Goal: Task Accomplishment & Management: Manage account settings

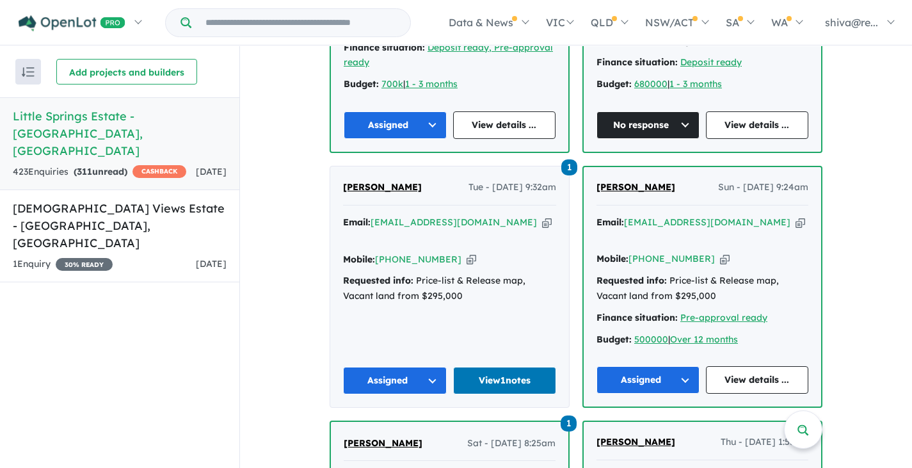
scroll to position [704, 0]
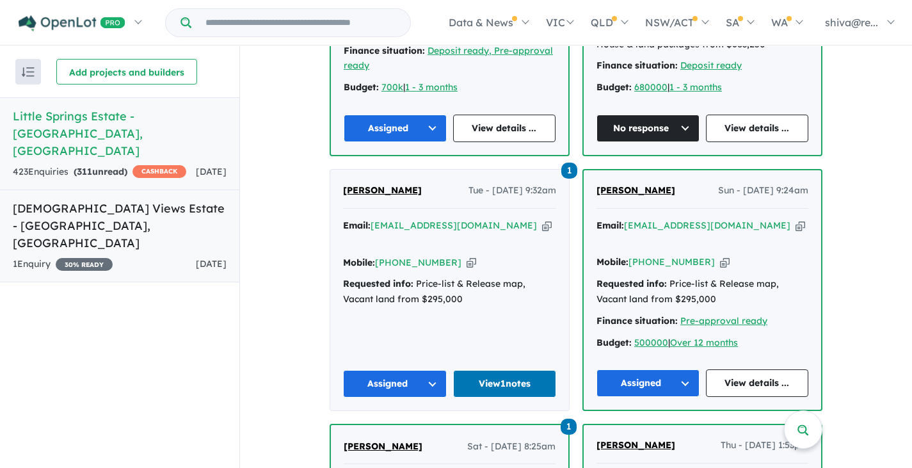
click at [122, 200] on h5 "Temple Views Estate - Deanside , VIC" at bounding box center [120, 226] width 214 height 52
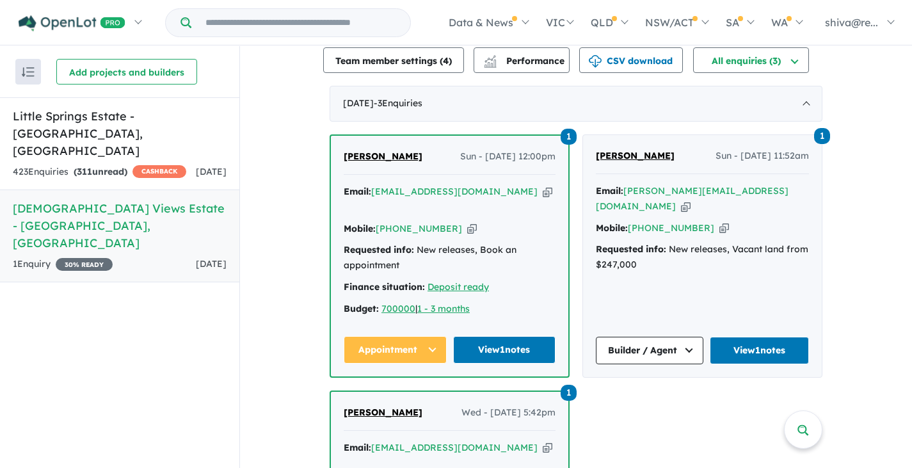
scroll to position [576, 0]
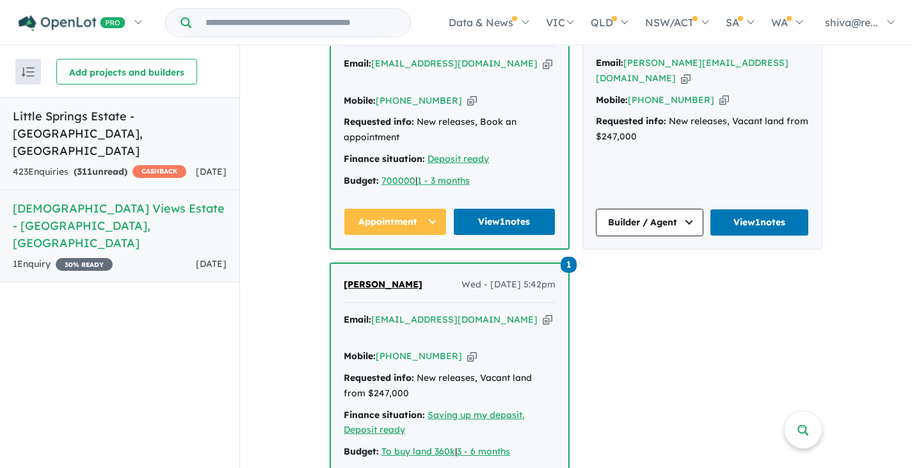
click at [104, 126] on link "Little Springs Estate - Deanside , VIC 423 Enquir ies ( 311 unread) CASHBACK 2 …" at bounding box center [119, 143] width 239 height 93
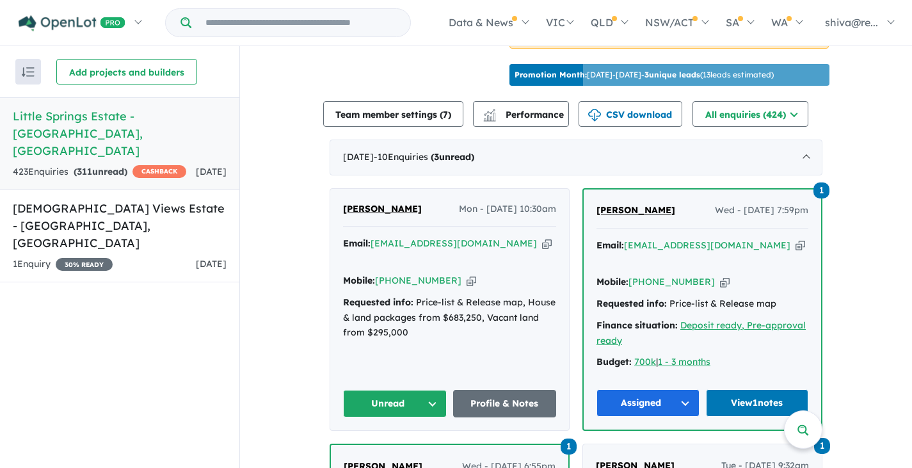
scroll to position [384, 0]
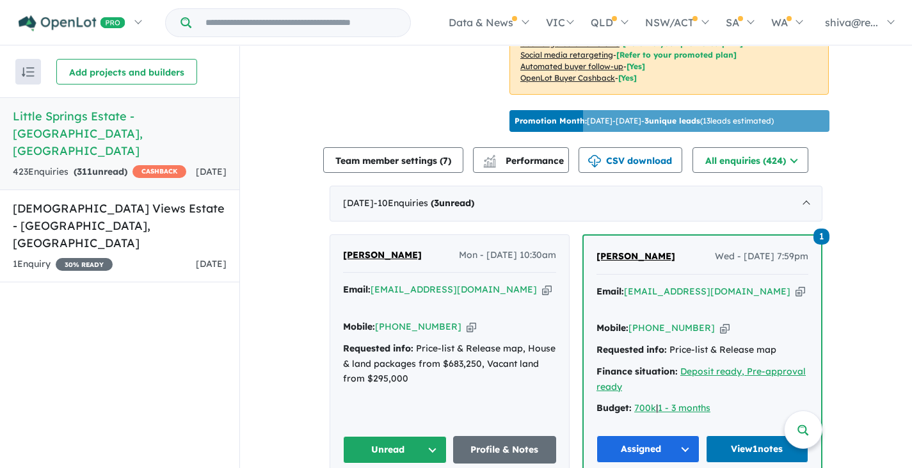
click at [521, 282] on div "Email: nanteshaz@icloud.com Copied!" at bounding box center [449, 297] width 213 height 31
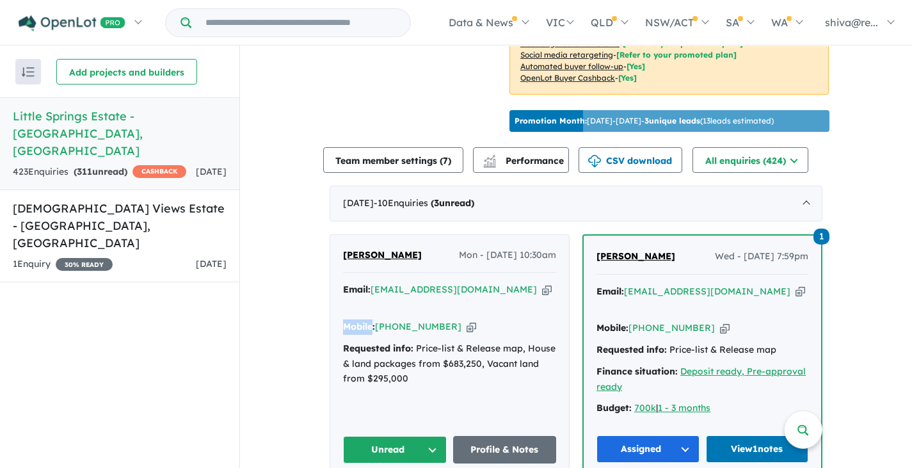
click at [521, 282] on div "Email: nanteshaz@icloud.com Copied!" at bounding box center [449, 297] width 213 height 31
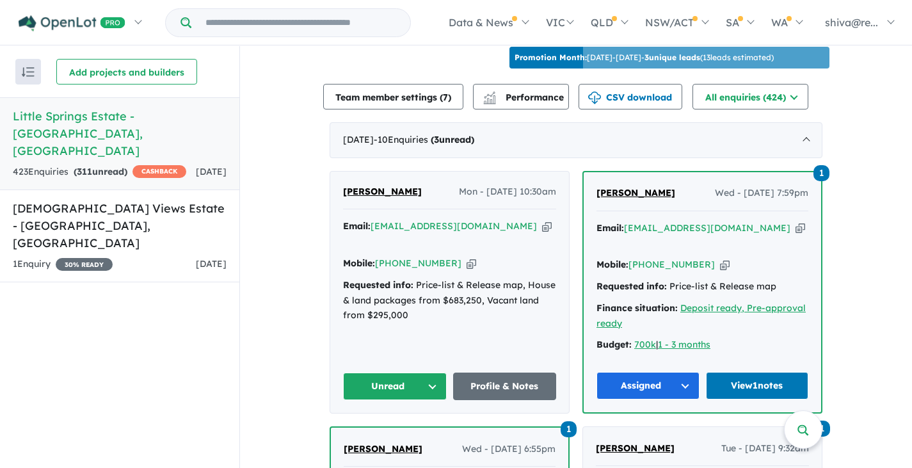
scroll to position [448, 0]
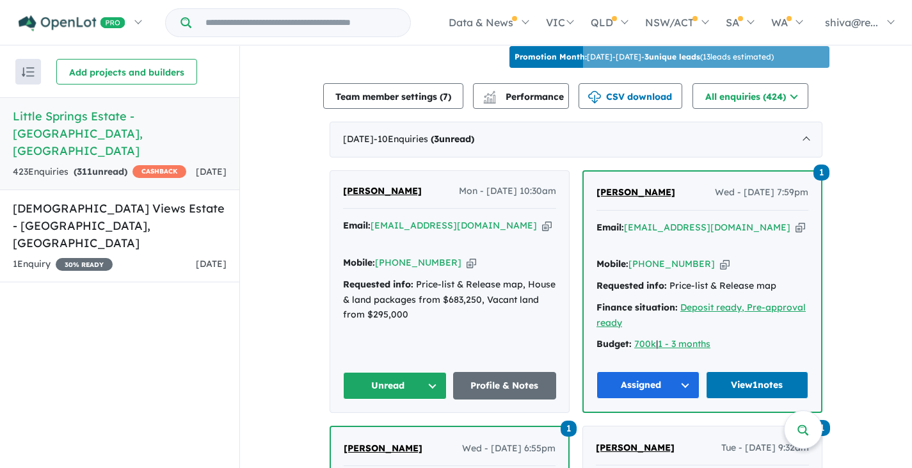
click at [408, 372] on button "Unread" at bounding box center [395, 386] width 104 height 28
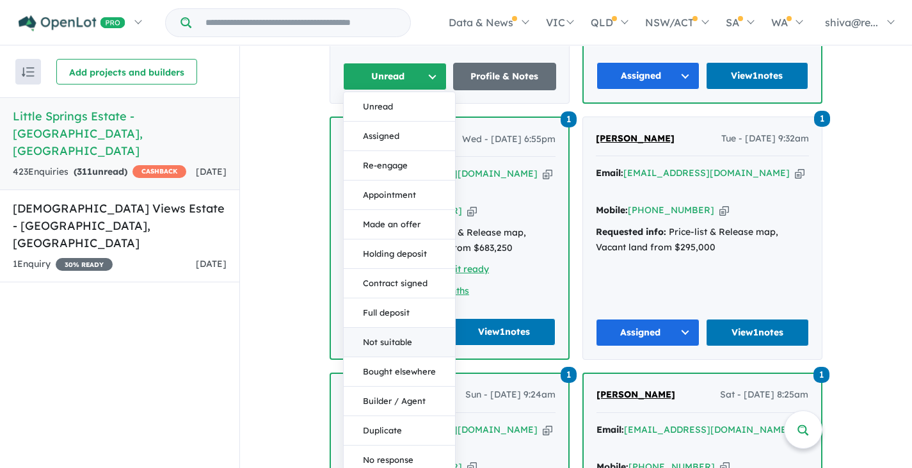
scroll to position [832, 0]
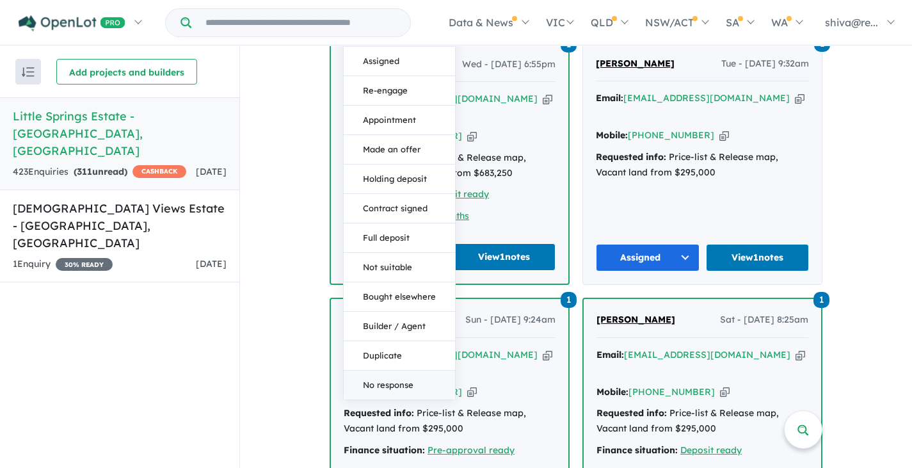
click at [407, 371] on button "No response" at bounding box center [399, 385] width 111 height 29
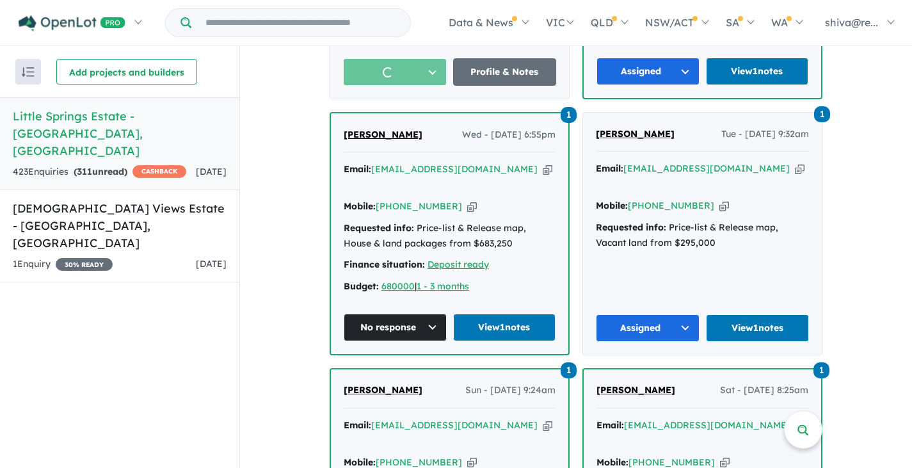
scroll to position [640, 0]
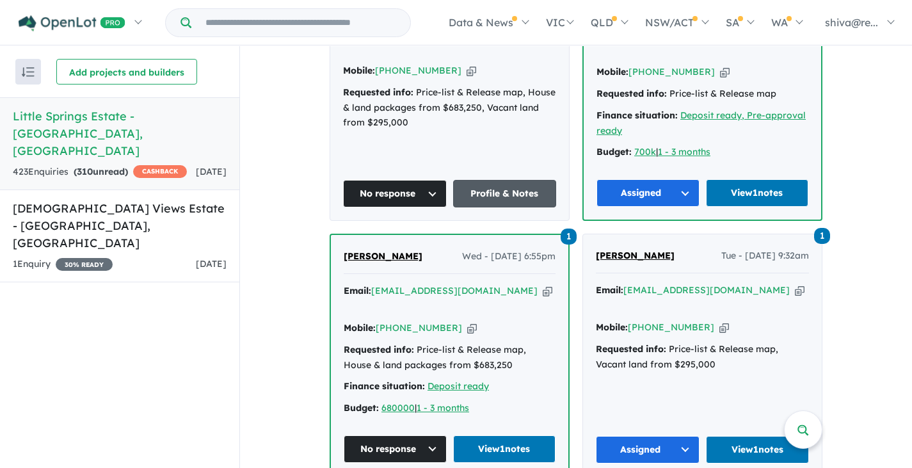
click at [495, 180] on link "Profile & Notes" at bounding box center [505, 194] width 104 height 28
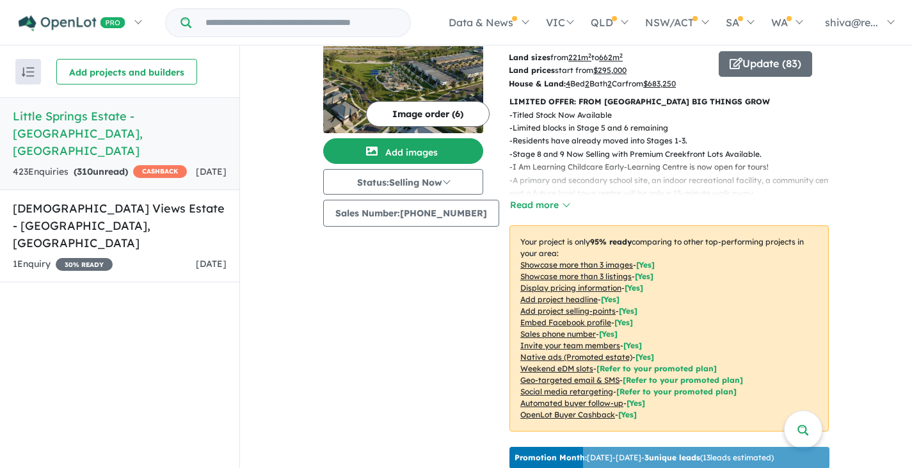
scroll to position [0, 0]
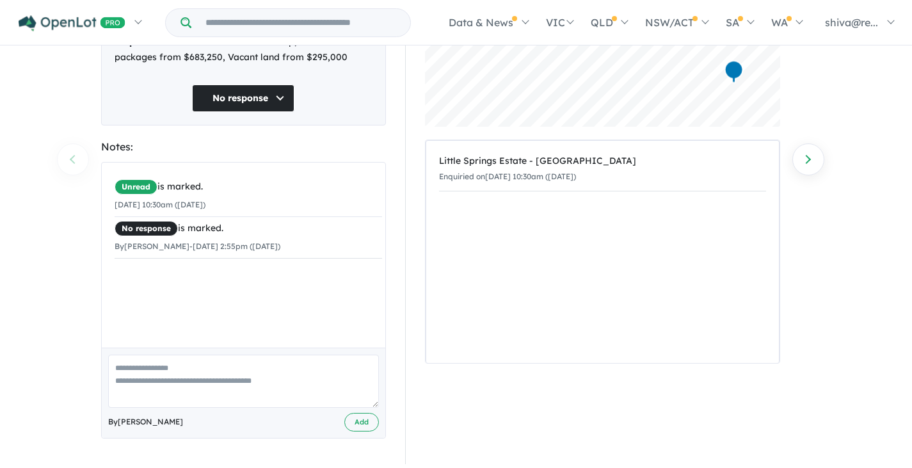
scroll to position [155, 0]
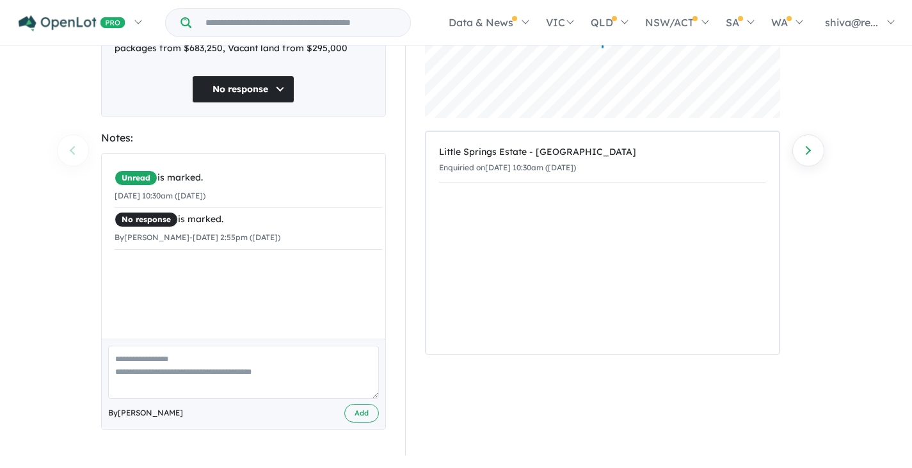
paste textarea "**********"
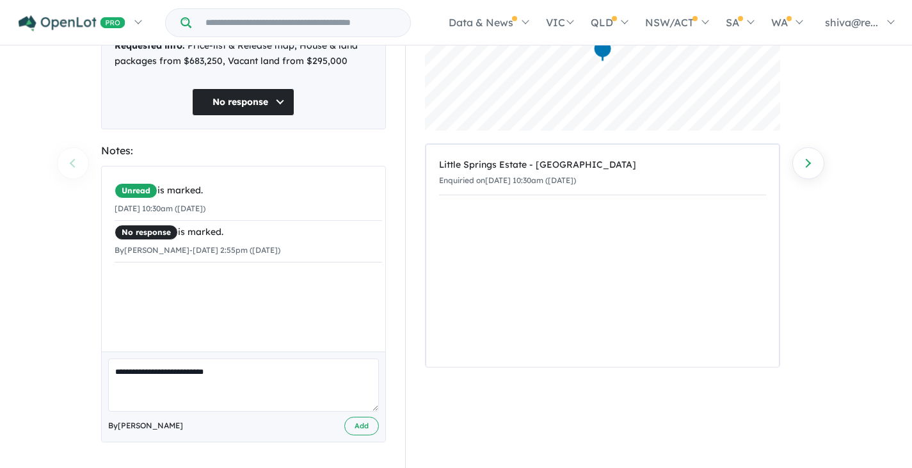
scroll to position [142, 0]
type textarea "**********"
click at [362, 424] on button "Add" at bounding box center [361, 426] width 35 height 19
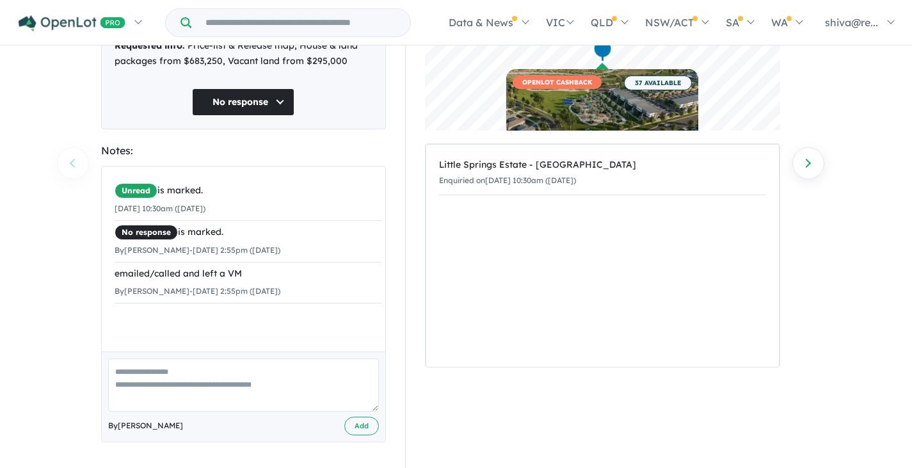
scroll to position [0, 0]
